Goal: Transaction & Acquisition: Obtain resource

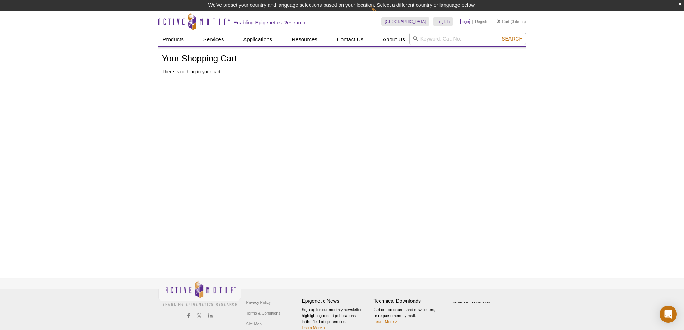
click at [467, 23] on link "Login" at bounding box center [465, 21] width 10 height 5
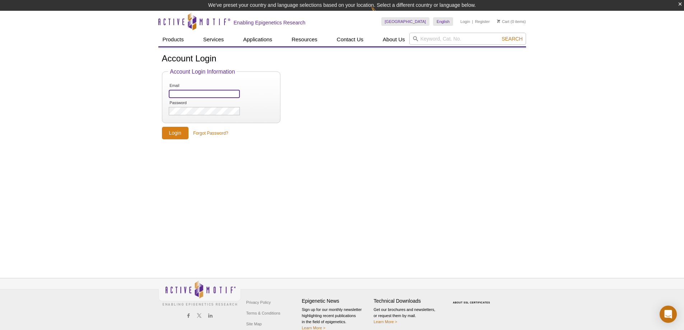
type input "Jing.zhang@austin.Utexas.edu"
click at [167, 134] on input "Login" at bounding box center [175, 133] width 27 height 13
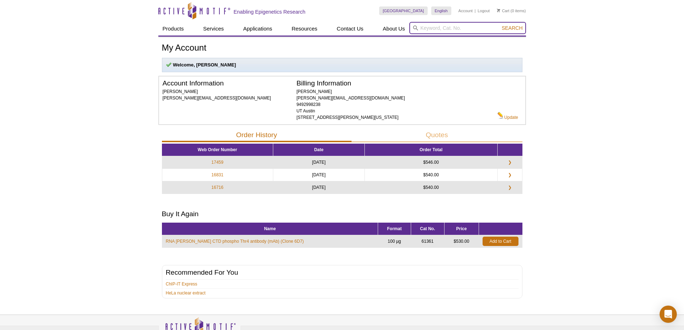
click at [425, 25] on input "search" at bounding box center [467, 28] width 117 height 12
type input "61361"
click at [512, 28] on span "Search" at bounding box center [512, 28] width 21 height 6
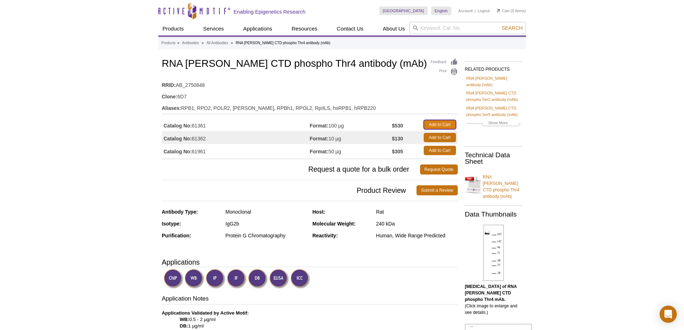
click at [432, 126] on link "Add to Cart" at bounding box center [440, 124] width 32 height 9
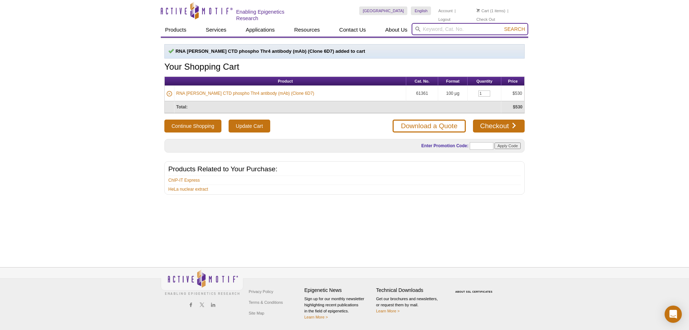
click at [447, 28] on input "search" at bounding box center [470, 29] width 117 height 12
type input "61021"
click at [502, 26] on button "Search" at bounding box center [514, 29] width 25 height 6
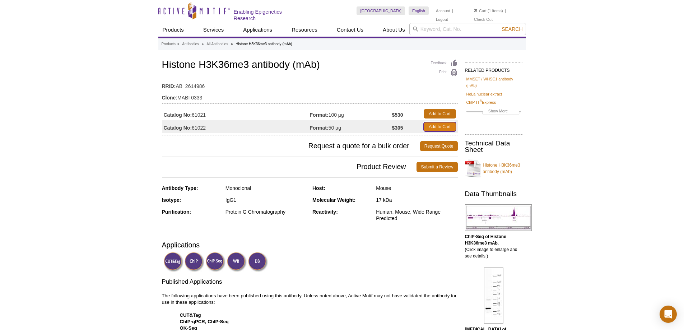
click at [430, 127] on link "Add to Cart" at bounding box center [440, 126] width 32 height 9
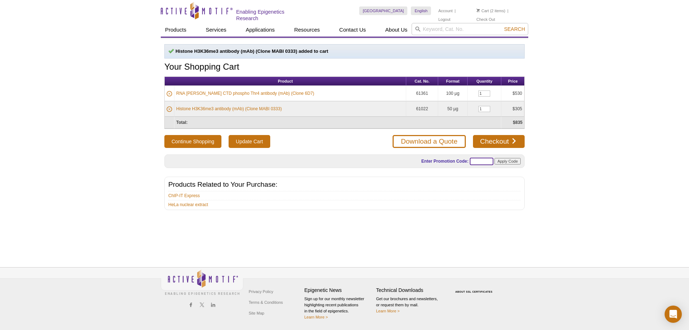
click at [472, 159] on input "text" at bounding box center [482, 162] width 24 height 8
paste input "ATACUP25"
type input "ATACUP25"
click at [505, 162] on input "Apply Code" at bounding box center [508, 161] width 26 height 6
click at [506, 160] on input "Apply Code" at bounding box center [508, 161] width 26 height 6
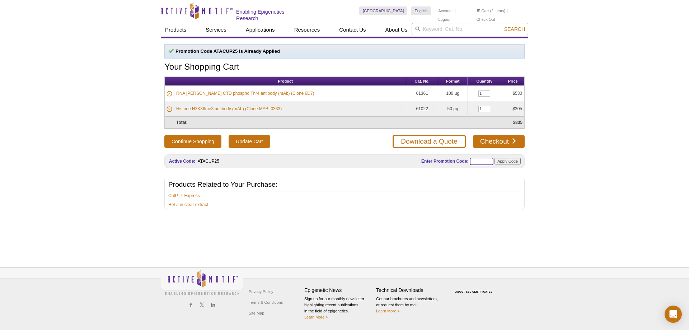
click at [474, 161] on input "text" at bounding box center [482, 162] width 24 height 8
paste input "TRANSAM25"
type input "TRANSAM25"
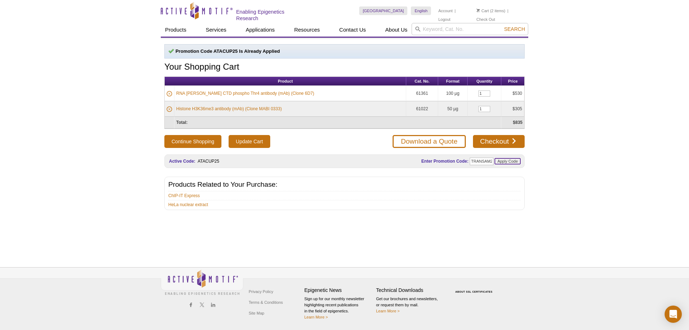
click at [515, 160] on input "Apply Code" at bounding box center [508, 161] width 26 height 6
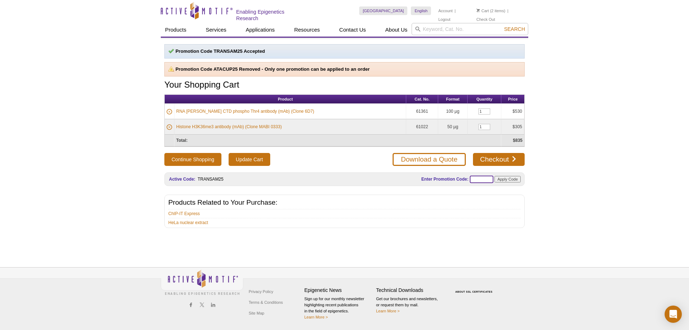
click at [474, 176] on input "text" at bounding box center [482, 180] width 24 height 8
paste input "LIBRARYPLUS"
type input "LIBRARYPLUS"
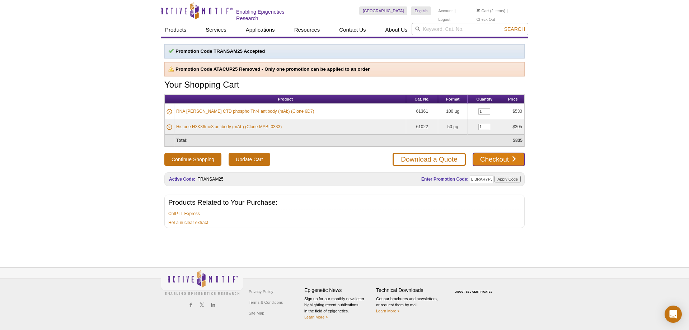
click at [494, 161] on link "Checkout" at bounding box center [499, 159] width 52 height 13
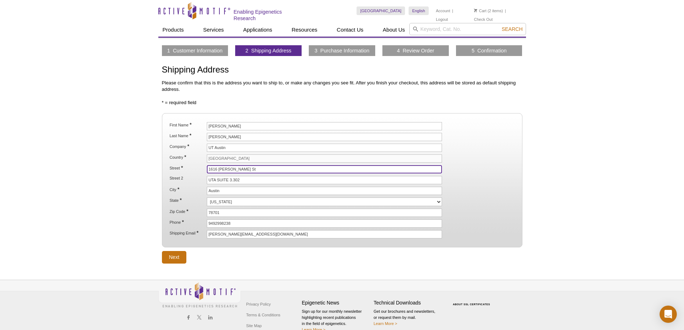
click at [249, 167] on input "1616 Guadalupe St" at bounding box center [325, 169] width 236 height 8
click at [249, 166] on input "1616 Guadalupe St" at bounding box center [325, 169] width 236 height 8
type input "100 E 24TH STREET"
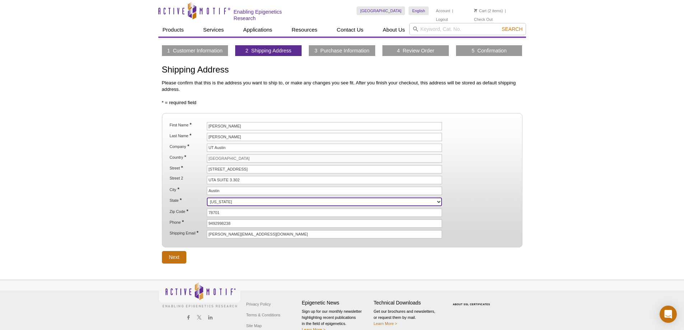
select select "TX"
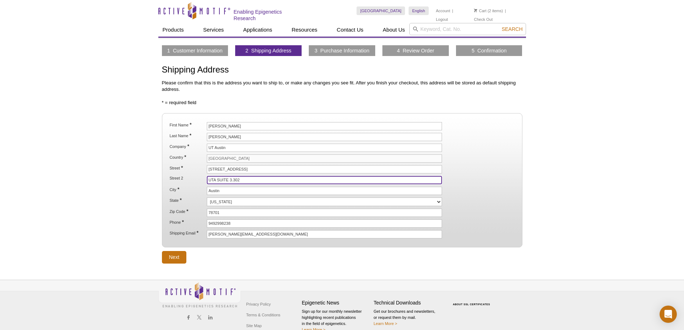
click at [258, 181] on input "UTA SUITE 3.302" at bounding box center [325, 180] width 236 height 8
type input "NHB 4.130"
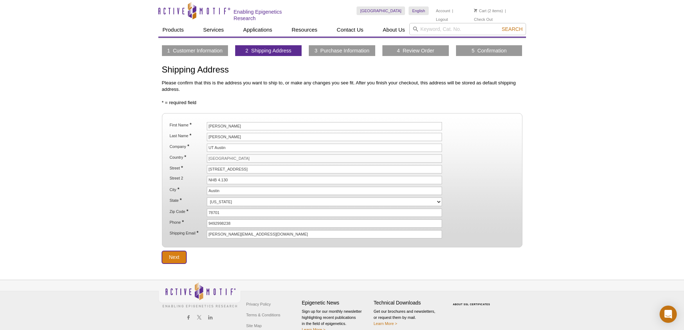
click at [177, 257] on input "Next" at bounding box center [174, 257] width 25 height 13
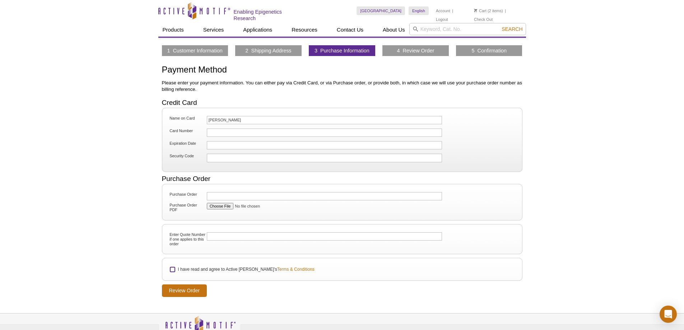
click at [173, 269] on input "I have read and agree to Active Motif's Terms & Conditions" at bounding box center [172, 269] width 5 height 5
checkbox input "true"
click at [187, 293] on input "Review Order" at bounding box center [184, 290] width 45 height 13
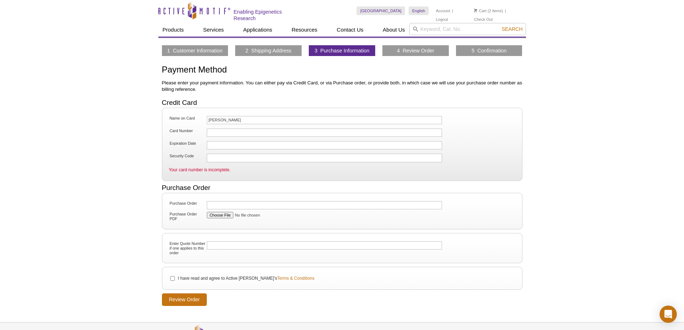
click at [491, 12] on li "Cart (2 items)" at bounding box center [488, 10] width 29 height 9
click at [482, 10] on link "Cart" at bounding box center [480, 10] width 13 height 5
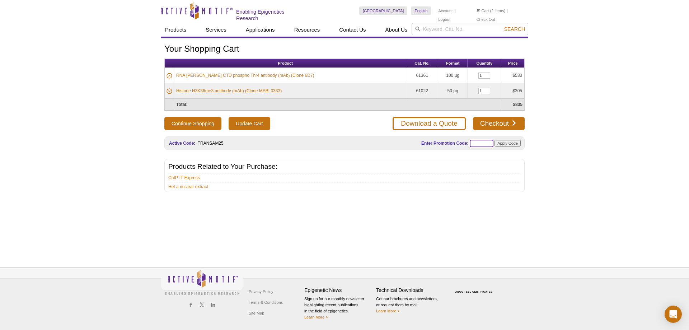
click at [478, 143] on input "text" at bounding box center [482, 144] width 24 height 8
paste input "LIBRARYPLUS"
type input "LIBRARYPLUS"
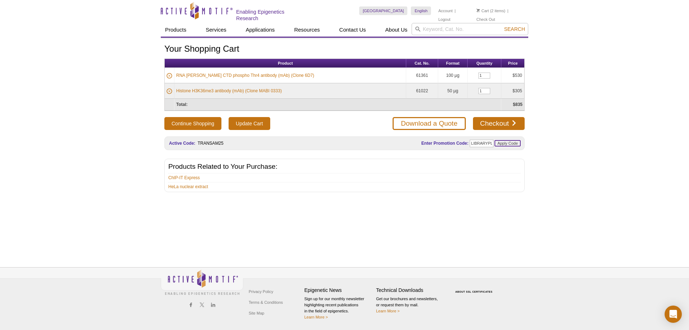
click at [503, 144] on input "Apply Code" at bounding box center [508, 143] width 26 height 6
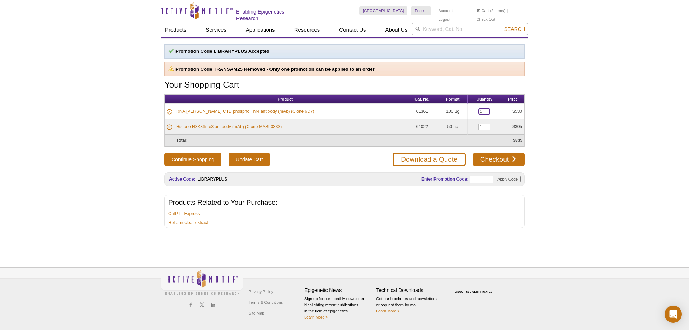
drag, startPoint x: 476, startPoint y: 109, endPoint x: 463, endPoint y: 109, distance: 12.9
click at [468, 109] on td "1" at bounding box center [485, 111] width 34 height 15
type input "2"
click at [479, 178] on input "text" at bounding box center [482, 180] width 24 height 8
paste input "SUMMER25"
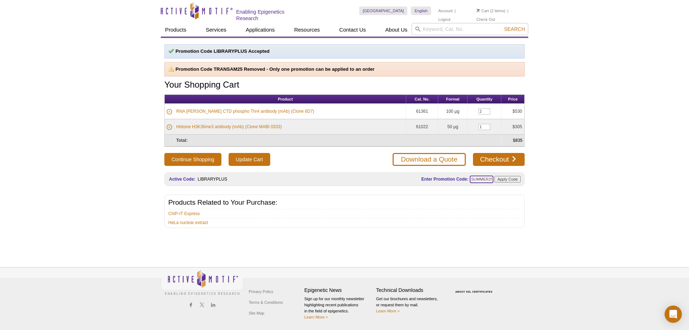
scroll to position [0, 1]
type input "SUMMER25"
click at [507, 179] on input "Apply Code" at bounding box center [508, 179] width 26 height 6
drag, startPoint x: 478, startPoint y: 111, endPoint x: 462, endPoint y: 110, distance: 16.2
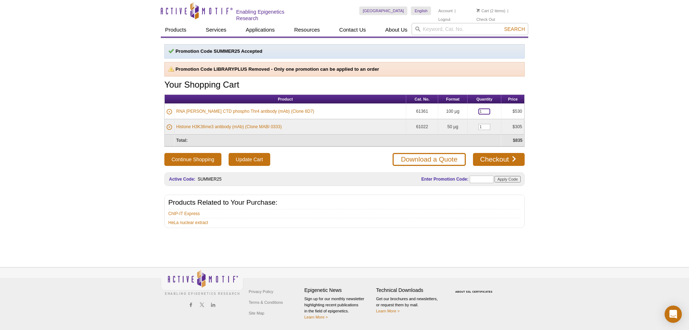
click at [468, 110] on td "1" at bounding box center [485, 111] width 34 height 15
type input "2"
click at [255, 159] on input "Update Cart" at bounding box center [249, 159] width 41 height 13
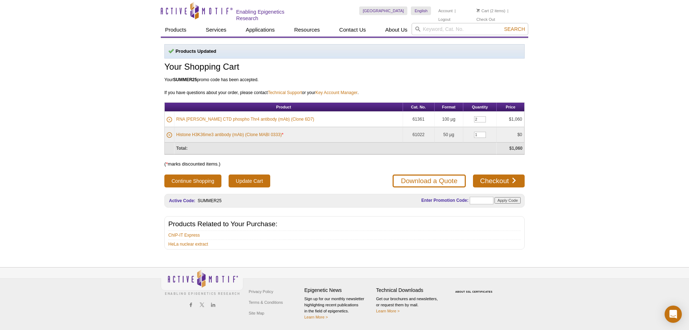
click at [89, 219] on div "Active Motif Logo Enabling Epigenetics Research 2 Search Skip to content Active…" at bounding box center [344, 165] width 689 height 330
click at [453, 29] on input "search" at bounding box center [470, 29] width 117 height 12
click at [502, 26] on button "Search" at bounding box center [514, 29] width 25 height 6
click at [469, 38] on li "61021 / 61022 – Histone H3K36me3 antibody (mAb)" at bounding box center [468, 39] width 112 height 10
type input "61021 / 61022 – Histone H3K36me3 antibody (mAb)"
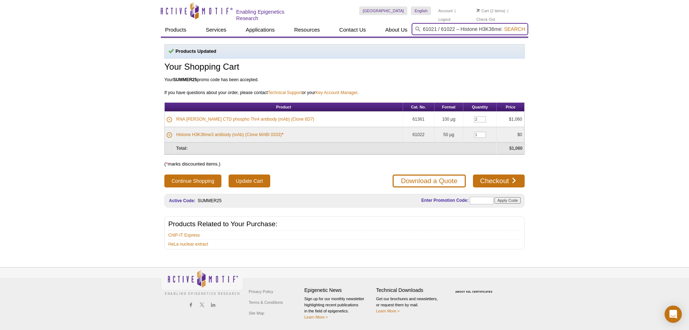
scroll to position [0, 37]
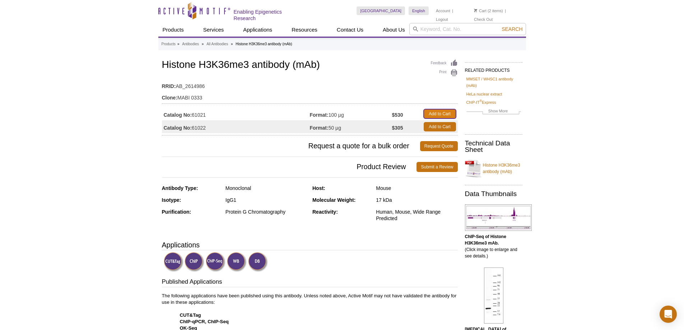
click at [434, 112] on link "Add to Cart" at bounding box center [440, 113] width 32 height 9
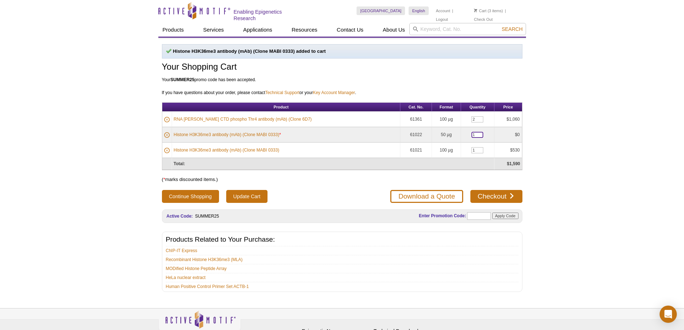
drag, startPoint x: 464, startPoint y: 134, endPoint x: 455, endPoint y: 133, distance: 9.4
click at [461, 133] on td "1" at bounding box center [477, 134] width 33 height 15
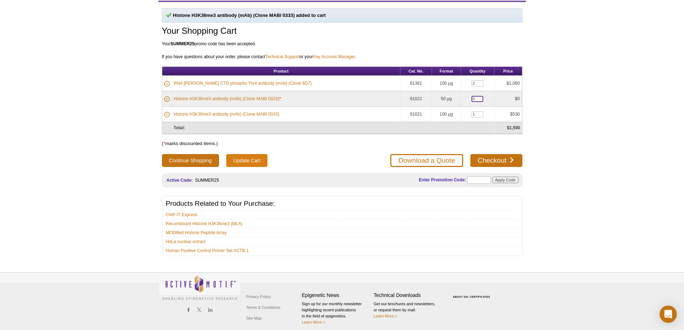
type input "0"
click at [244, 161] on input "Update Cart" at bounding box center [246, 160] width 41 height 13
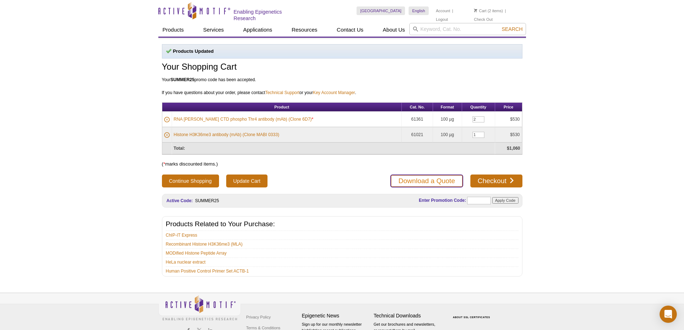
click at [401, 181] on link "Download a Quote" at bounding box center [426, 180] width 73 height 13
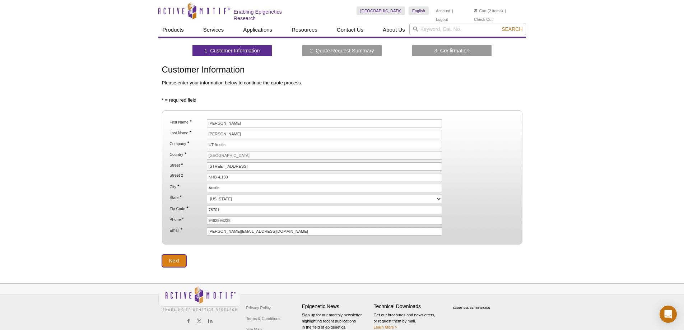
click at [179, 259] on input "Next" at bounding box center [174, 261] width 25 height 13
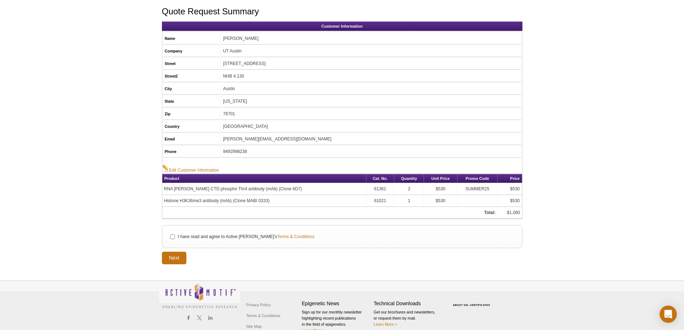
scroll to position [70, 0]
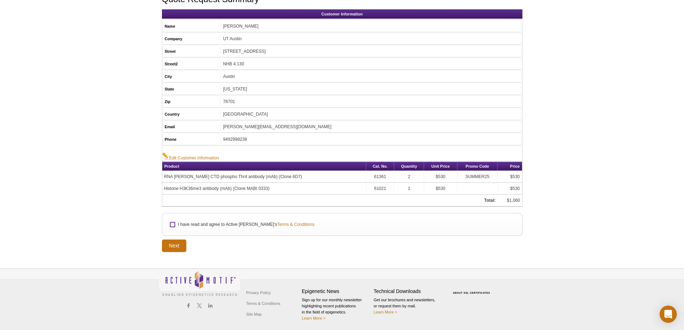
click at [174, 223] on input "I have read and agree to Active Motif's Terms & Conditions" at bounding box center [172, 224] width 5 height 5
checkbox input "true"
click at [176, 244] on input "Next" at bounding box center [174, 245] width 25 height 13
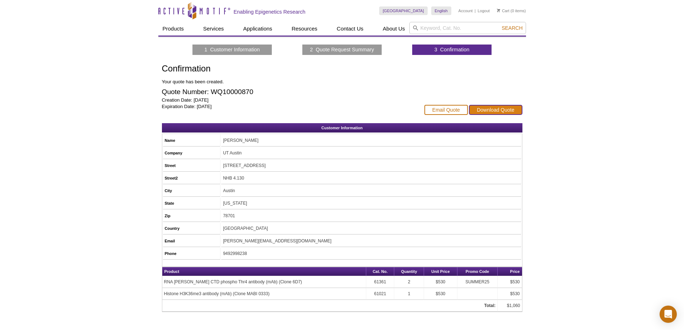
click at [490, 111] on link "Download Quote" at bounding box center [495, 110] width 53 height 10
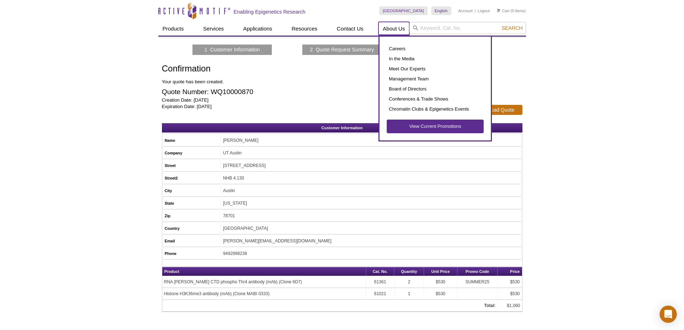
click at [387, 29] on link "About Us" at bounding box center [393, 29] width 31 height 14
